Goal: Obtain resource: Download file/media

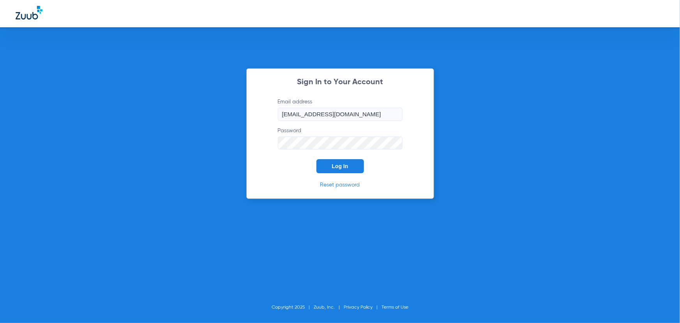
click at [333, 165] on span "Log In" at bounding box center [340, 166] width 16 height 6
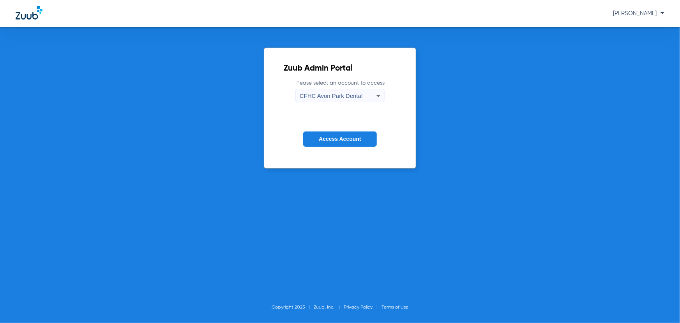
click at [326, 89] on mat-select "CFHC Avon Park Dental" at bounding box center [340, 95] width 89 height 13
click at [325, 97] on span "CFHC Avon Park Dental" at bounding box center [331, 95] width 63 height 7
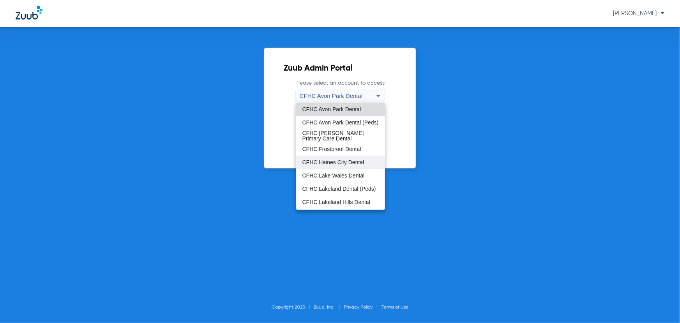
click at [324, 160] on span "CFHC Haines City Dental" at bounding box center [334, 161] width 62 height 5
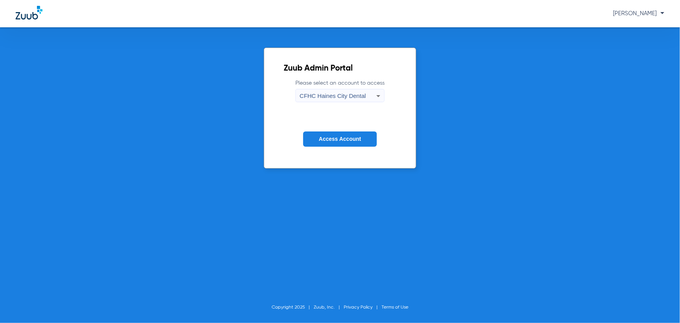
click at [328, 135] on button "Access Account" at bounding box center [339, 138] width 73 height 15
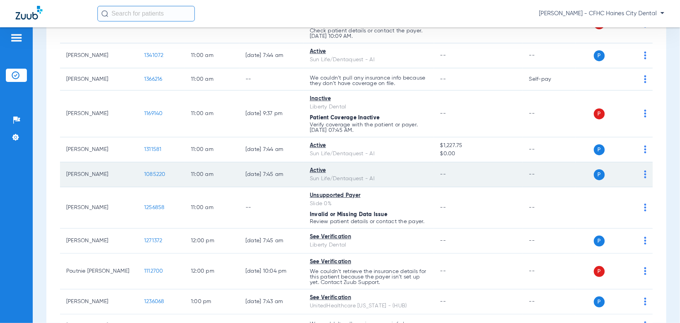
scroll to position [709, 0]
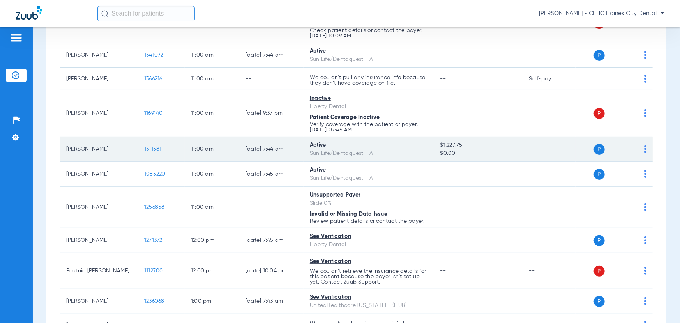
click at [152, 146] on span "1311581" at bounding box center [153, 148] width 18 height 5
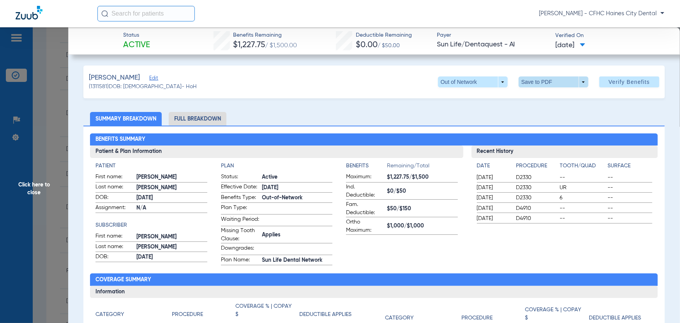
click at [565, 83] on span at bounding box center [554, 81] width 70 height 11
click at [557, 95] on span "Save to PDF" at bounding box center [551, 97] width 31 height 5
